Goal: Information Seeking & Learning: Understand process/instructions

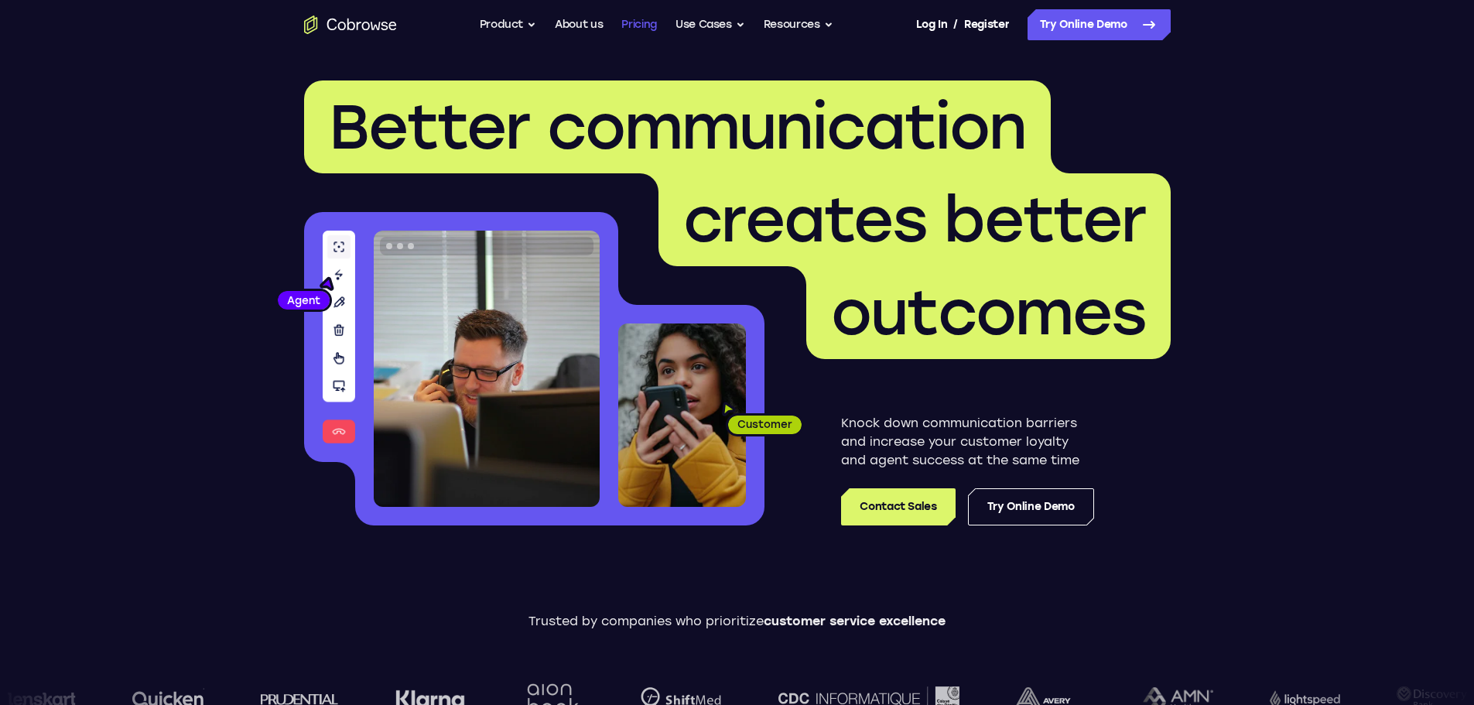
click at [646, 24] on link "Pricing" at bounding box center [639, 24] width 36 height 31
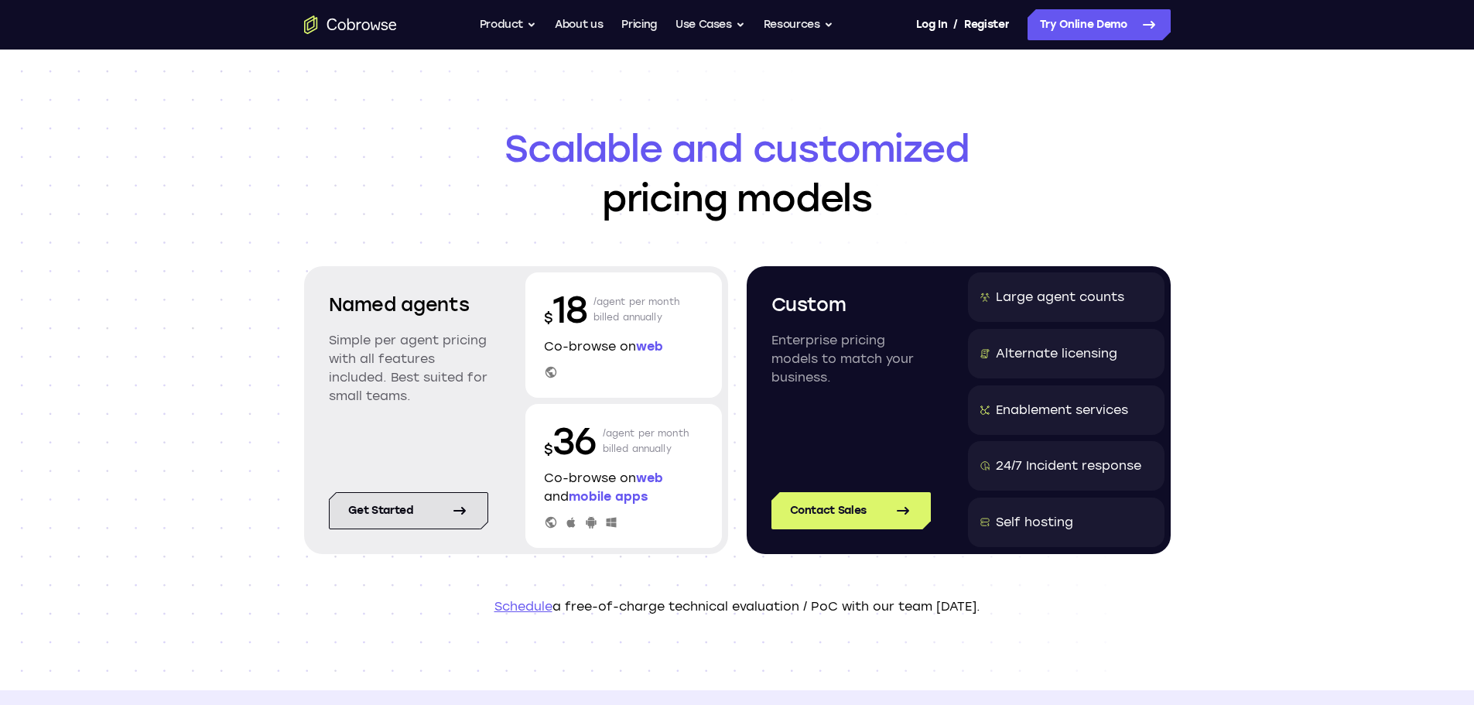
click at [403, 508] on link "Get started" at bounding box center [408, 510] width 159 height 37
click at [791, 27] on button "Resources" at bounding box center [799, 24] width 70 height 31
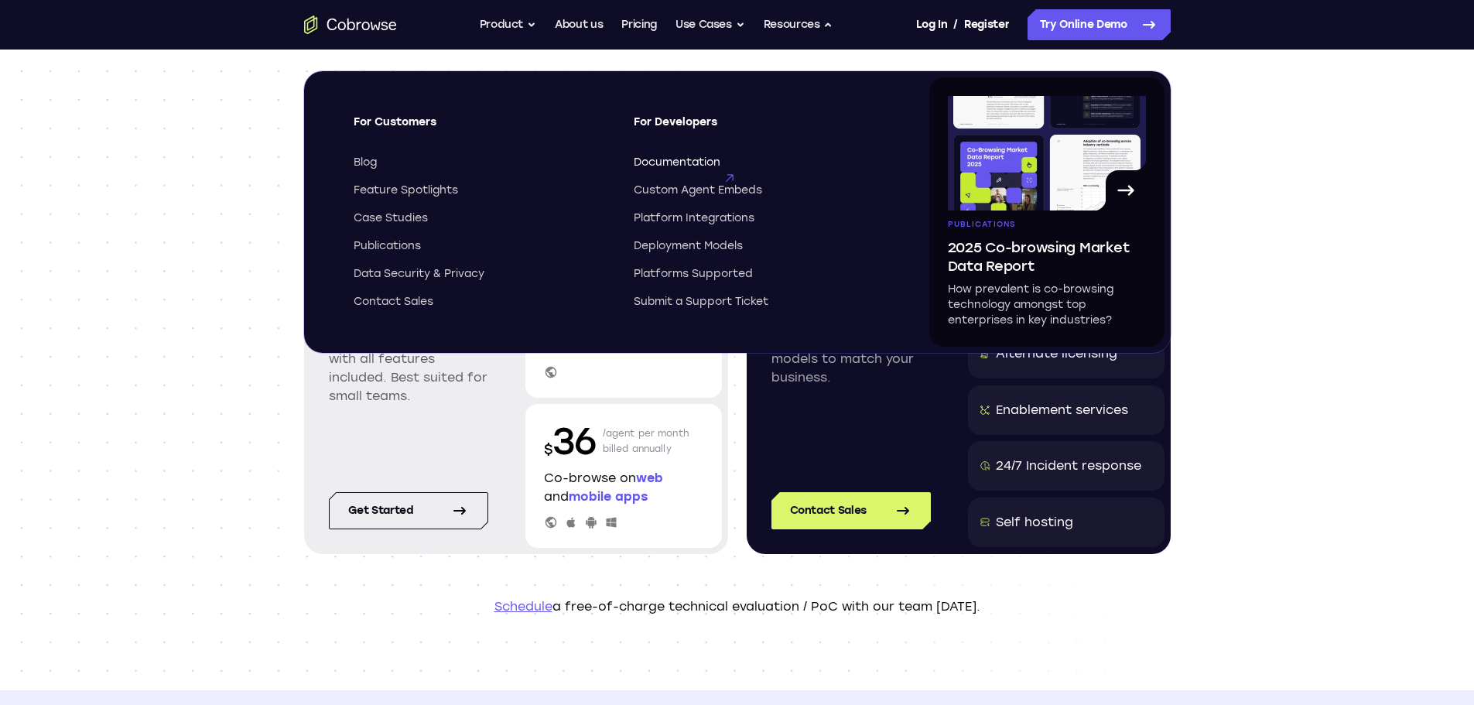
click at [683, 166] on span "Documentation" at bounding box center [677, 162] width 87 height 15
